Goal: Transaction & Acquisition: Book appointment/travel/reservation

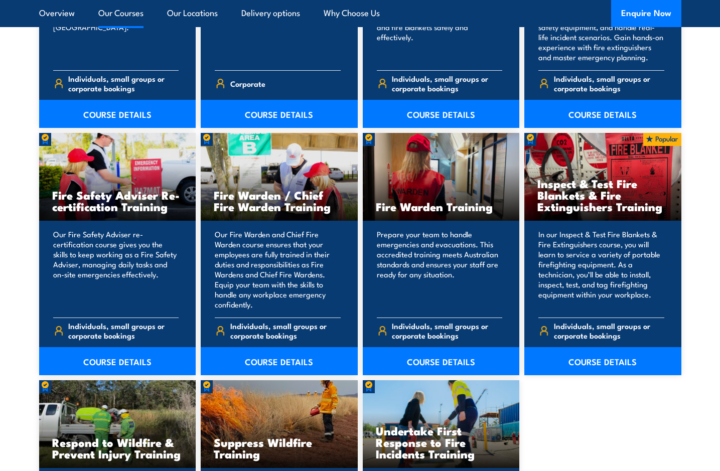
scroll to position [1279, 0]
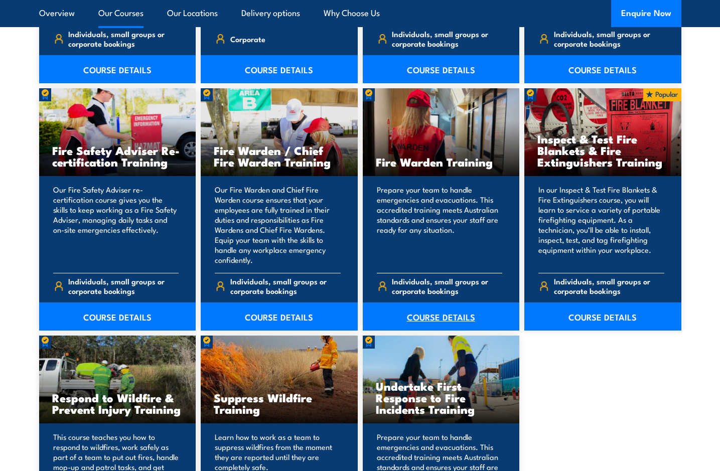
click at [426, 315] on link "COURSE DETAILS" at bounding box center [441, 316] width 157 height 28
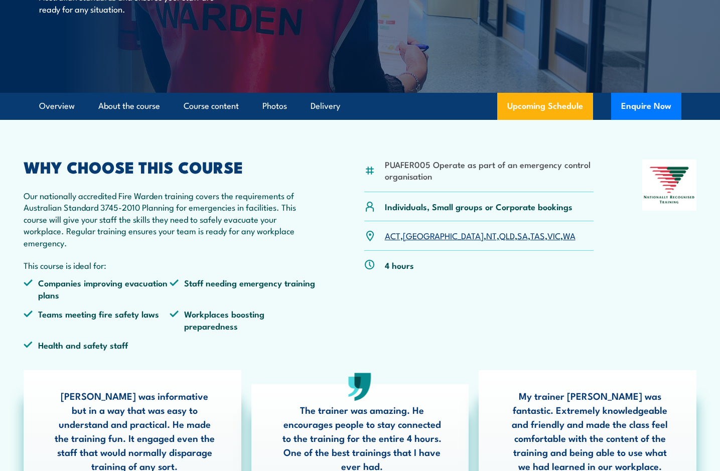
scroll to position [205, 0]
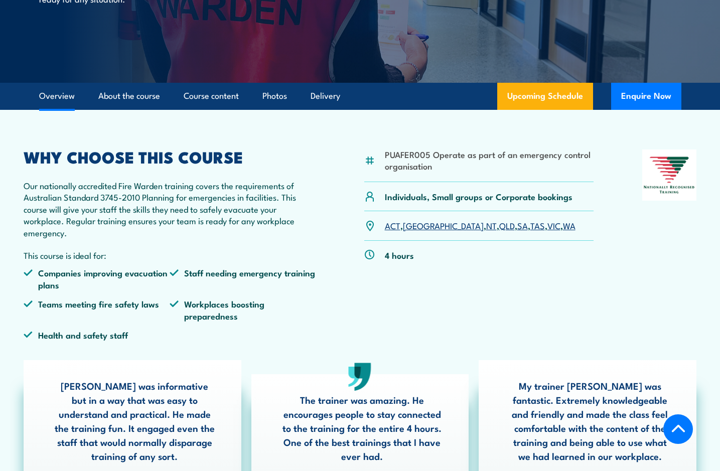
click at [547, 222] on link "VIC" at bounding box center [553, 225] width 13 height 12
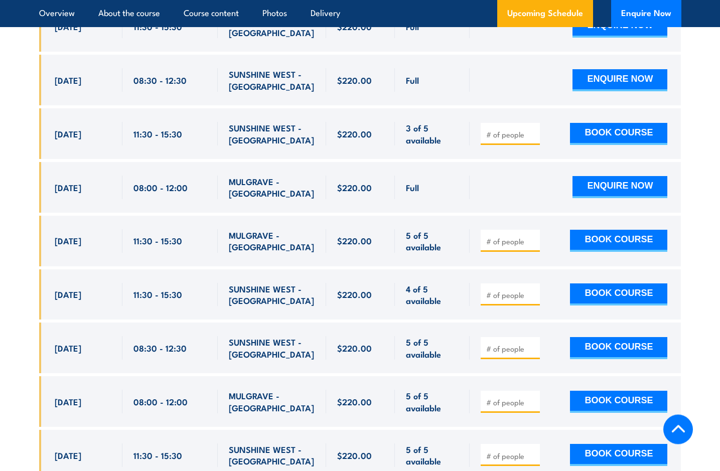
scroll to position [2172, 0]
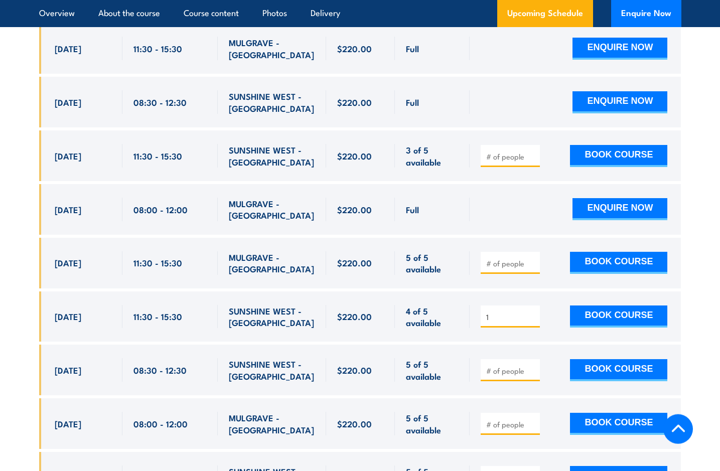
type input "1"
click at [532, 312] on input "1" at bounding box center [511, 317] width 50 height 10
click at [608, 305] on button "BOOK COURSE" at bounding box center [618, 316] width 97 height 22
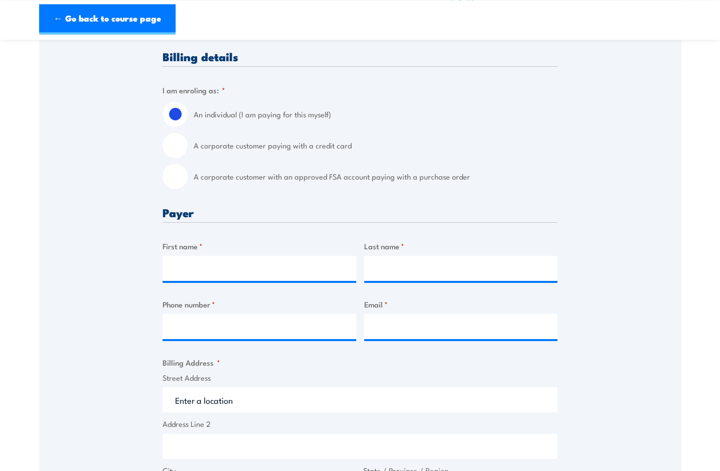
scroll to position [256, 0]
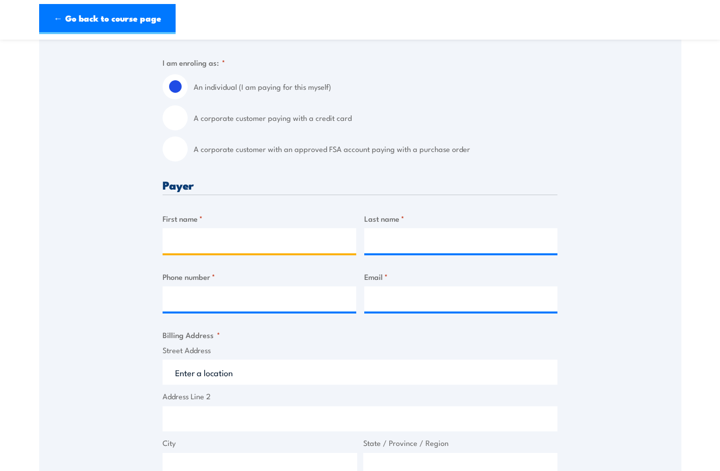
click at [255, 245] on input "First name *" at bounding box center [259, 240] width 194 height 25
type input "BRYCE"
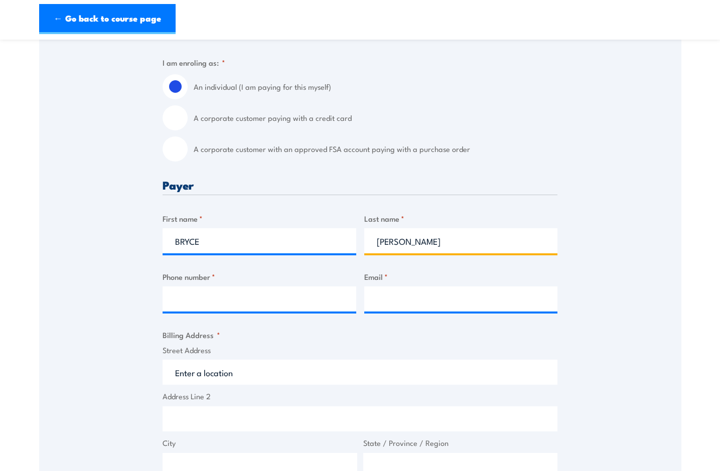
type input "PILCHER"
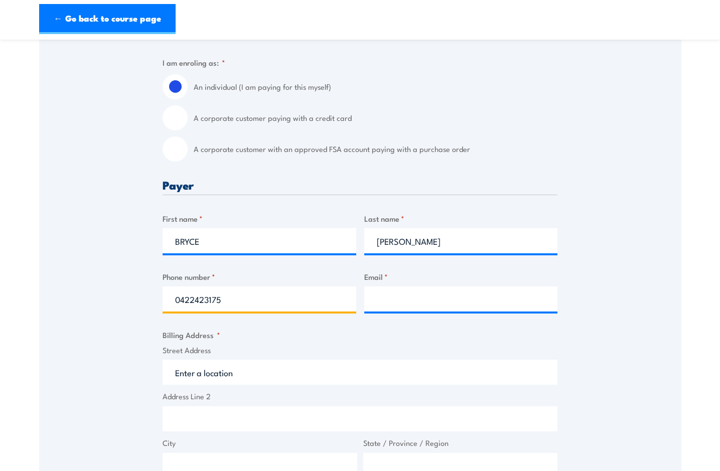
type input "0422423175"
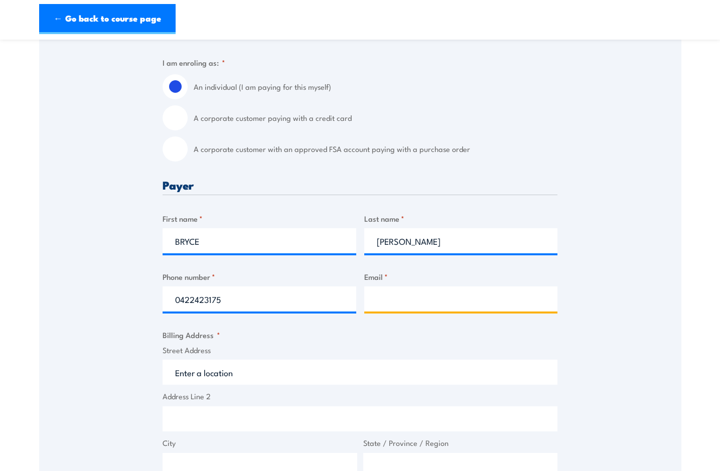
click at [385, 294] on input "Email *" at bounding box center [461, 298] width 194 height 25
type input "P"
type input "pilcher2.bp@gmail.com"
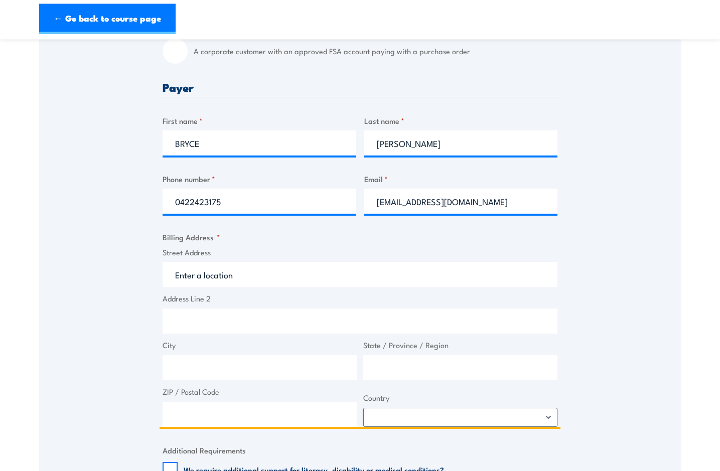
scroll to position [358, 0]
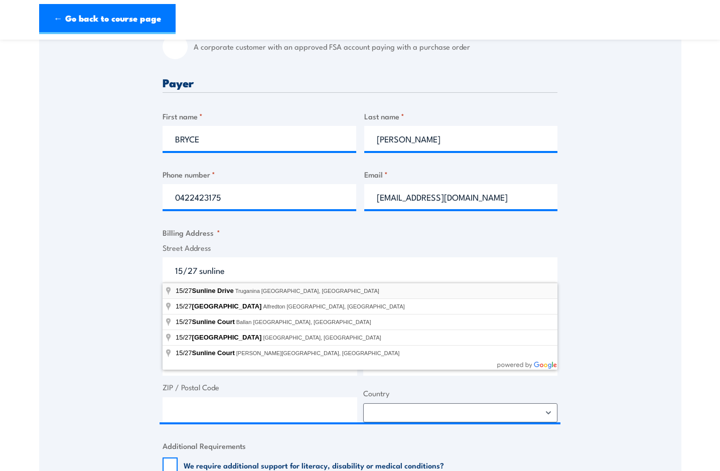
type input "15/27 Sunline Drive, Truganina VIC, Australia"
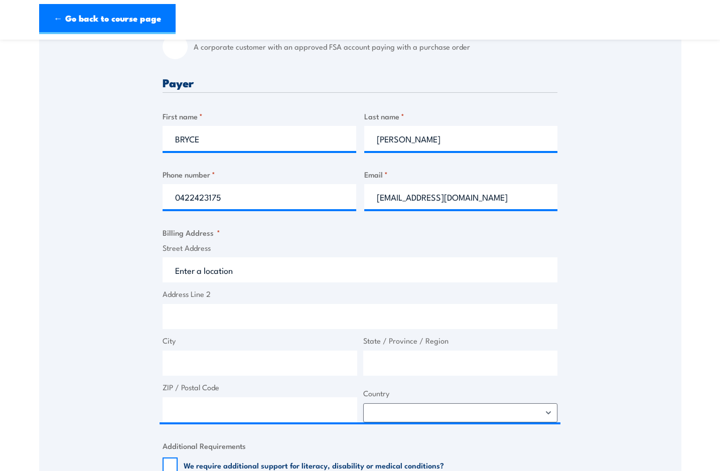
type input "27 Sunline Dr"
type input "Truganina"
type input "Victoria"
type input "3029"
select select "Australia"
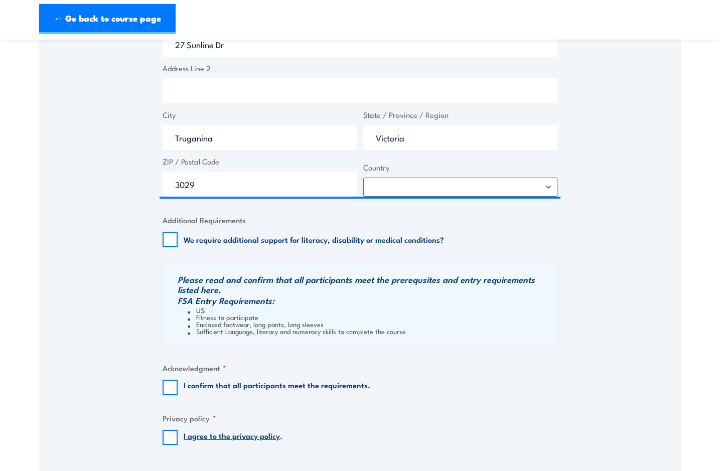
scroll to position [665, 0]
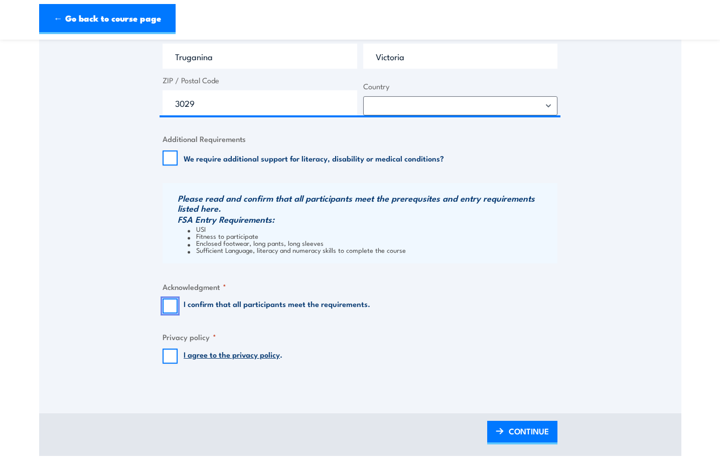
click at [171, 305] on input "I confirm that all participants meet the requirements." at bounding box center [169, 305] width 15 height 15
checkbox input "true"
click at [171, 357] on input "I agree to the privacy policy ." at bounding box center [169, 356] width 15 height 15
checkbox input "true"
click at [516, 433] on span "CONTINUE" at bounding box center [529, 431] width 40 height 27
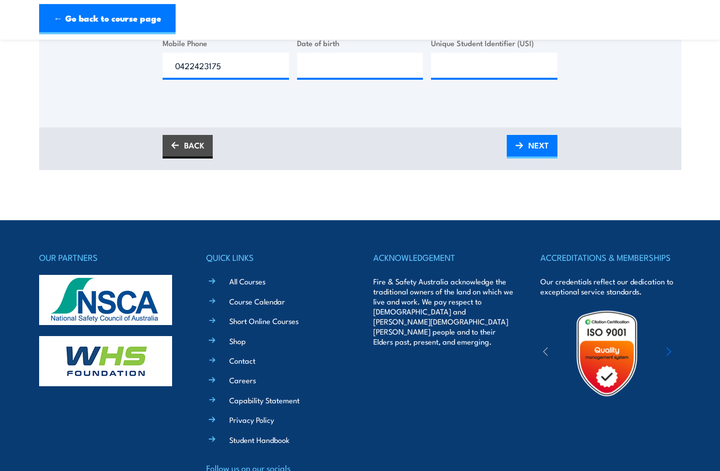
scroll to position [108, 0]
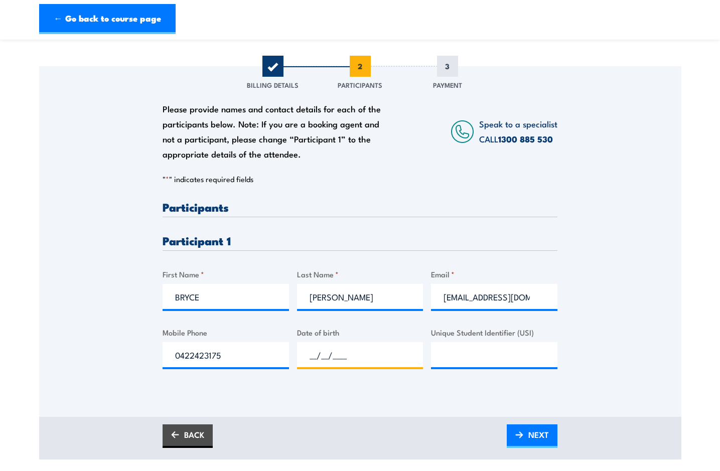
click at [352, 357] on input "__/__/____" at bounding box center [360, 354] width 126 height 25
type input "20/10/1977"
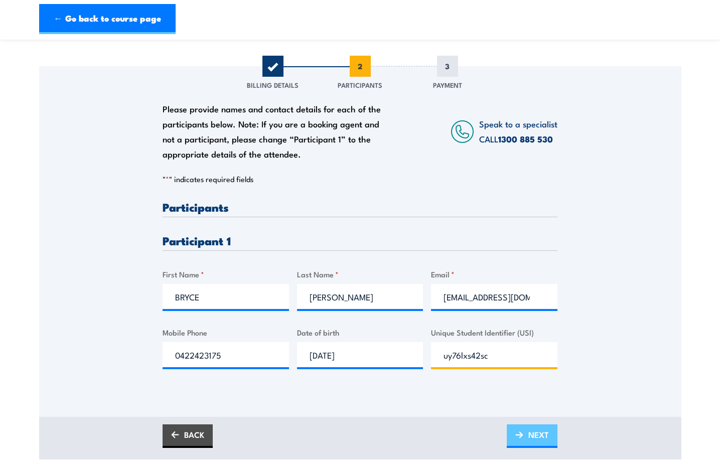
type input "uy76lxs42sc"
click at [523, 432] on link "NEXT" at bounding box center [532, 436] width 51 height 24
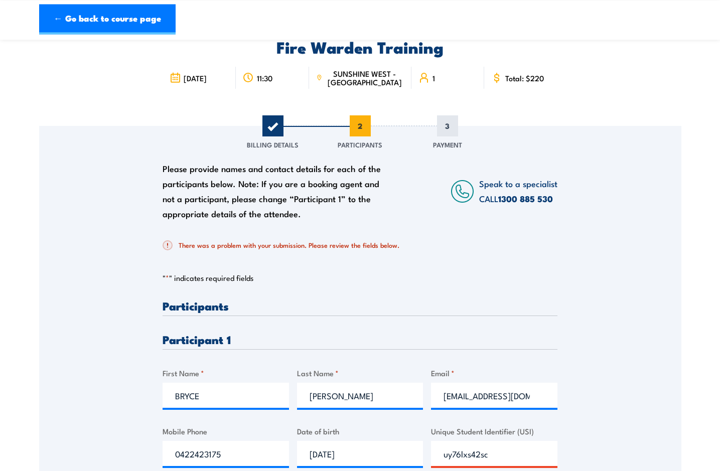
scroll to position [205, 0]
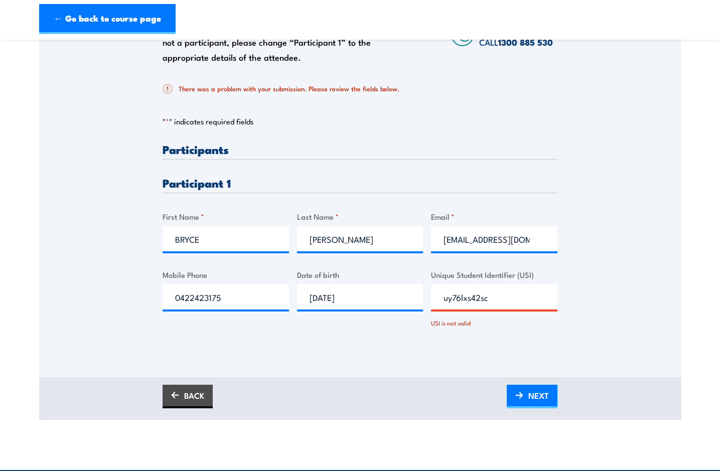
drag, startPoint x: 490, startPoint y: 300, endPoint x: 431, endPoint y: 297, distance: 58.3
click at [431, 297] on input "uy76lxs42sc" at bounding box center [494, 296] width 126 height 25
type input "UY76LXS42C"
click at [527, 398] on link "NEXT" at bounding box center [532, 397] width 51 height 24
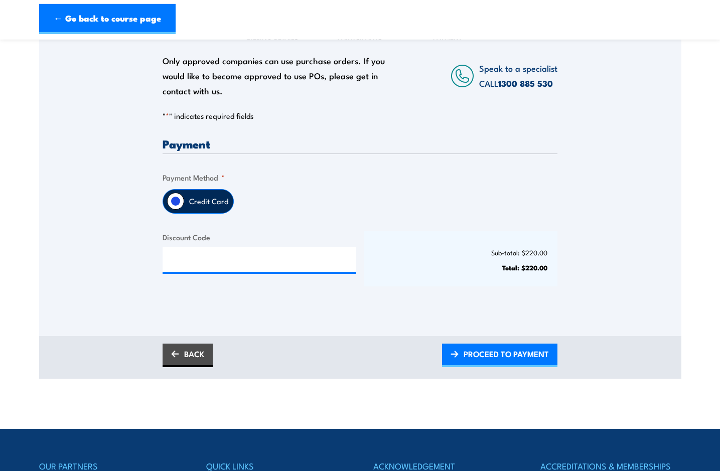
scroll to position [153, 0]
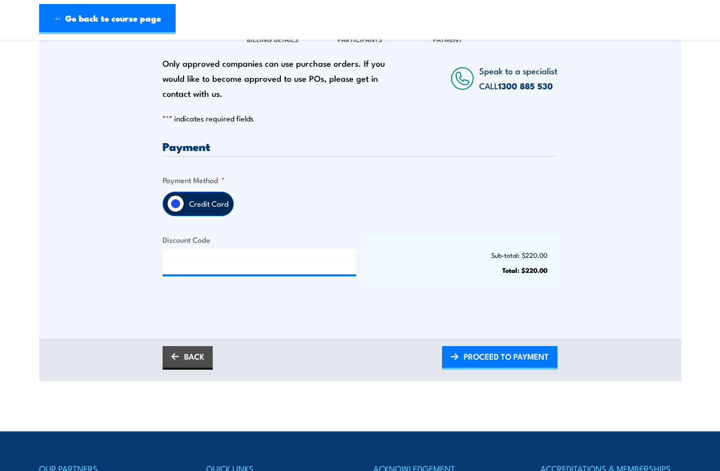
click at [198, 202] on label "Credit Card" at bounding box center [208, 204] width 49 height 24
click at [184, 202] on input "Credit Card" at bounding box center [175, 203] width 17 height 17
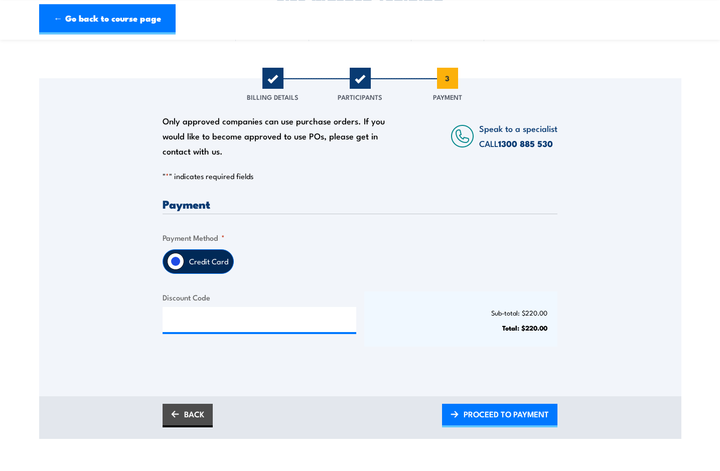
scroll to position [102, 0]
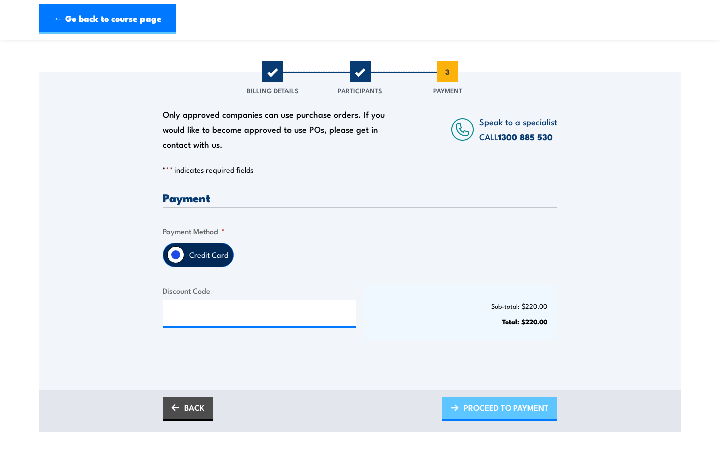
click at [522, 406] on span "PROCEED TO PAYMENT" at bounding box center [505, 407] width 85 height 27
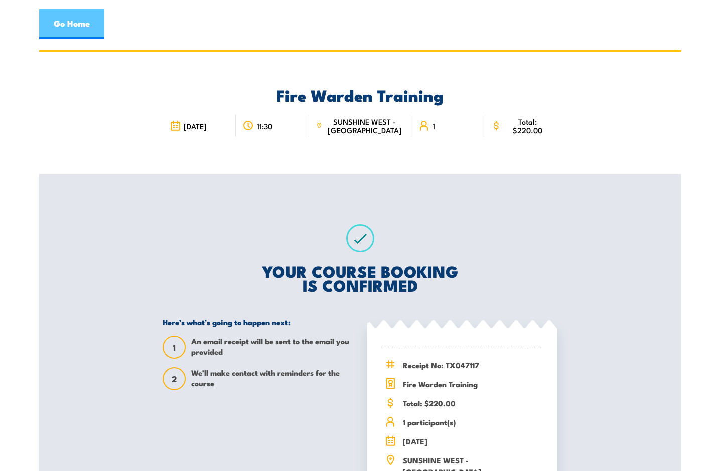
click at [73, 24] on link "Go Home" at bounding box center [71, 24] width 65 height 30
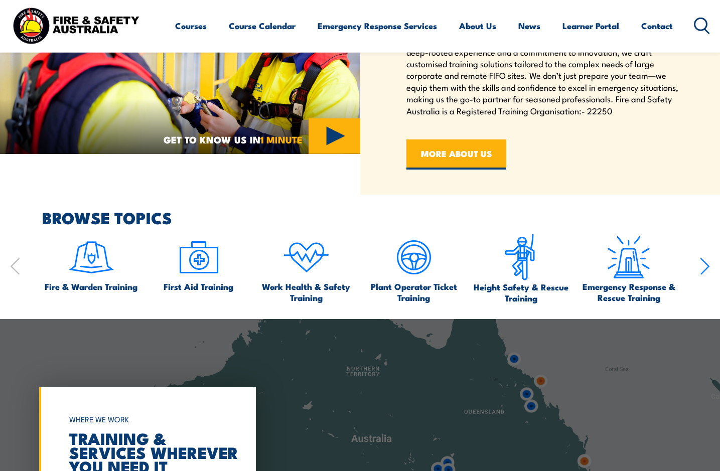
scroll to position [505, 0]
